Goal: Information Seeking & Learning: Learn about a topic

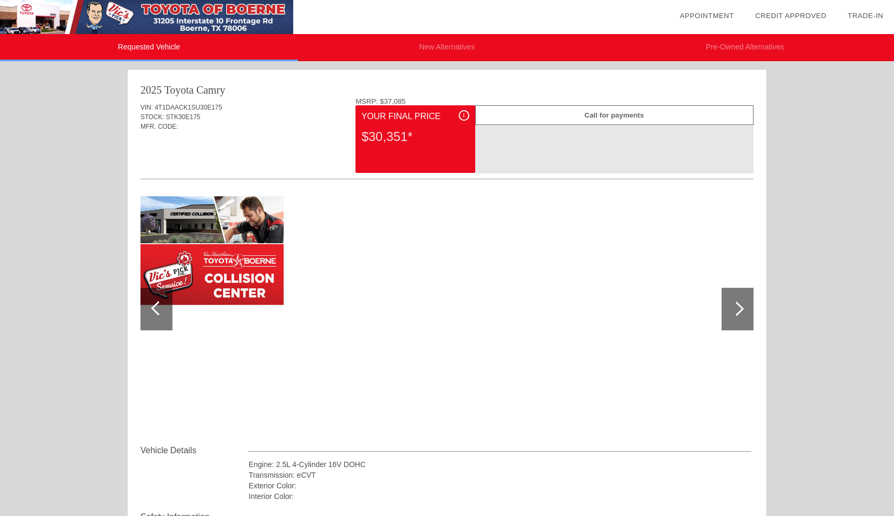
click at [155, 323] on div at bounding box center [157, 309] width 32 height 43
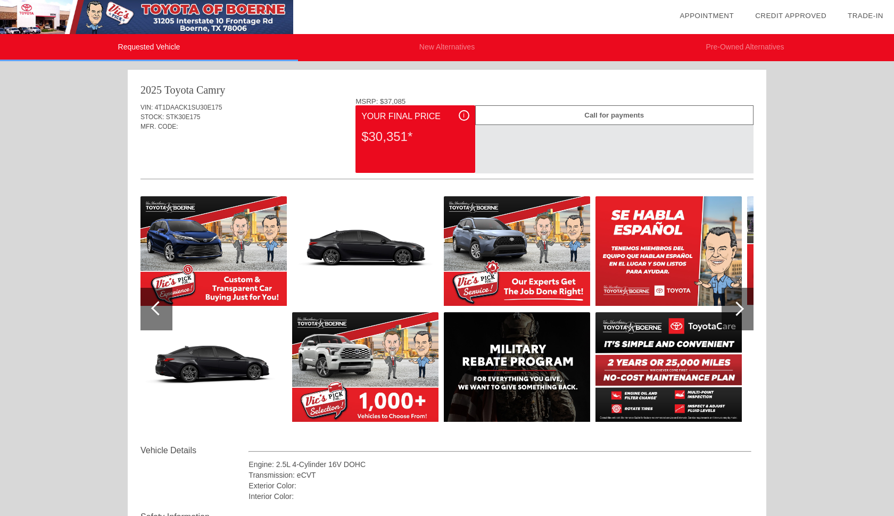
click at [155, 323] on div at bounding box center [157, 309] width 32 height 43
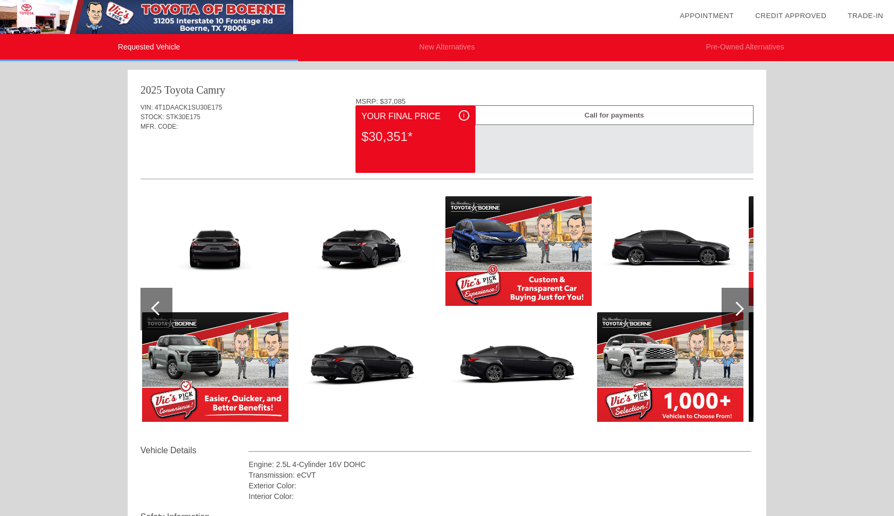
click at [155, 323] on div at bounding box center [157, 309] width 32 height 43
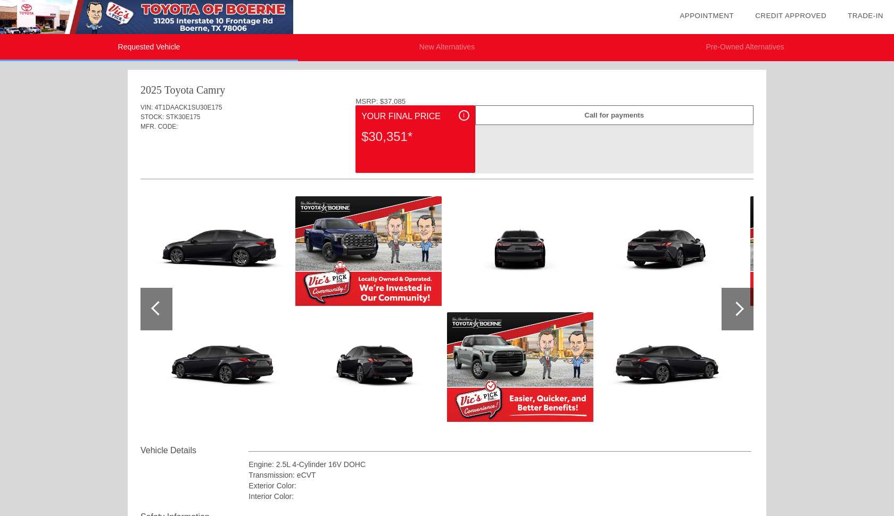
click at [155, 323] on div at bounding box center [157, 309] width 32 height 43
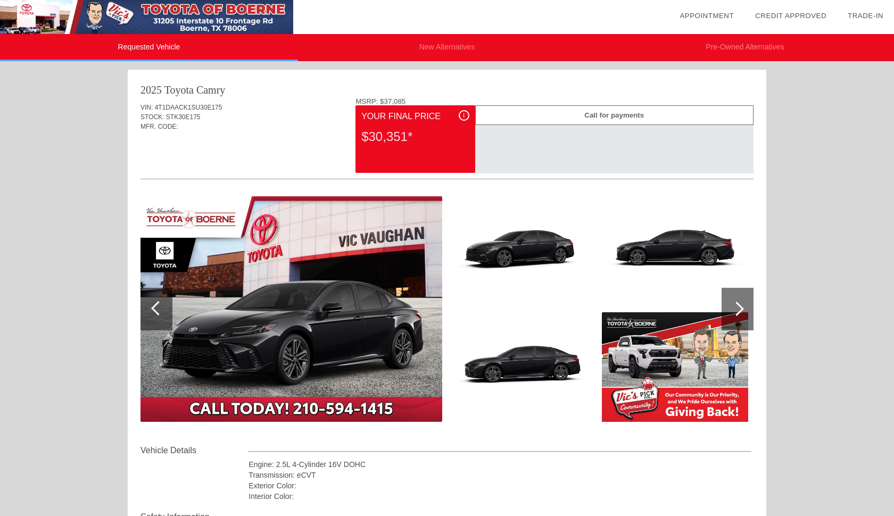
click at [155, 323] on div at bounding box center [157, 309] width 32 height 43
drag, startPoint x: 413, startPoint y: 135, endPoint x: 354, endPoint y: 135, distance: 59.1
click at [354, 135] on div "VIN: 4T1DAACK1SU30E175 STOCK: STK30E175 MFR. CODE: MSRP: $37,085 i Your Final P…" at bounding box center [447, 270] width 613 height 347
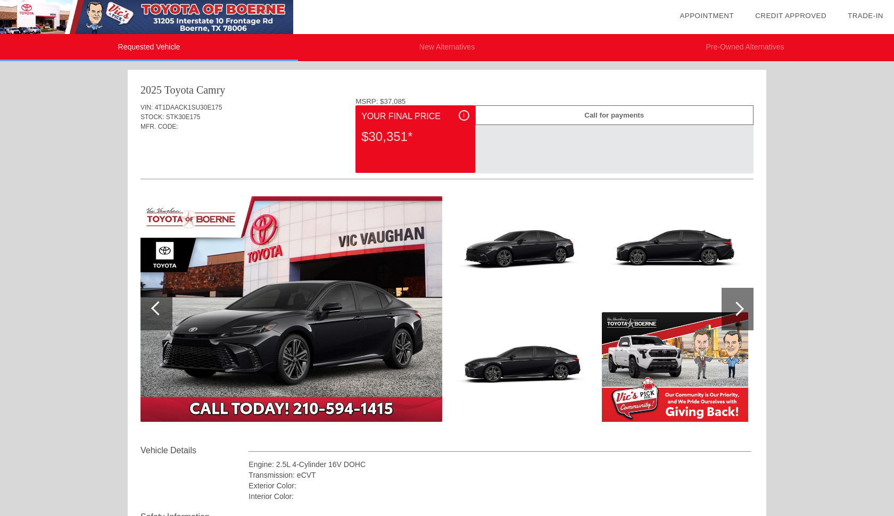
click at [361, 155] on div "i Your Final Price $30,351*" at bounding box center [415, 139] width 119 height 68
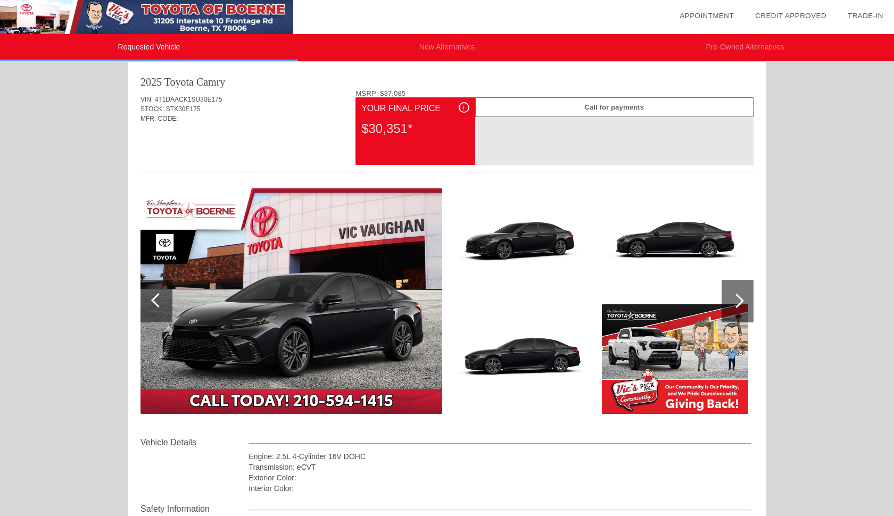
scroll to position [11, 0]
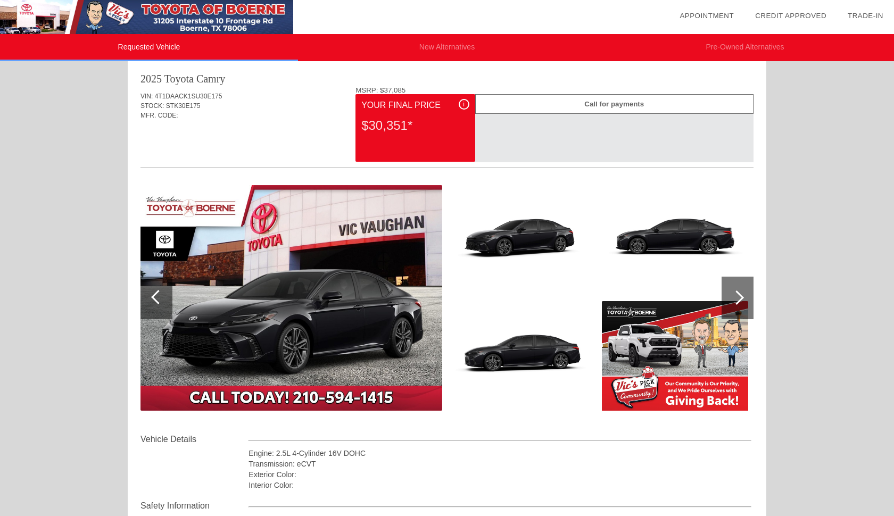
click at [423, 46] on li "New Alternatives" at bounding box center [447, 47] width 298 height 27
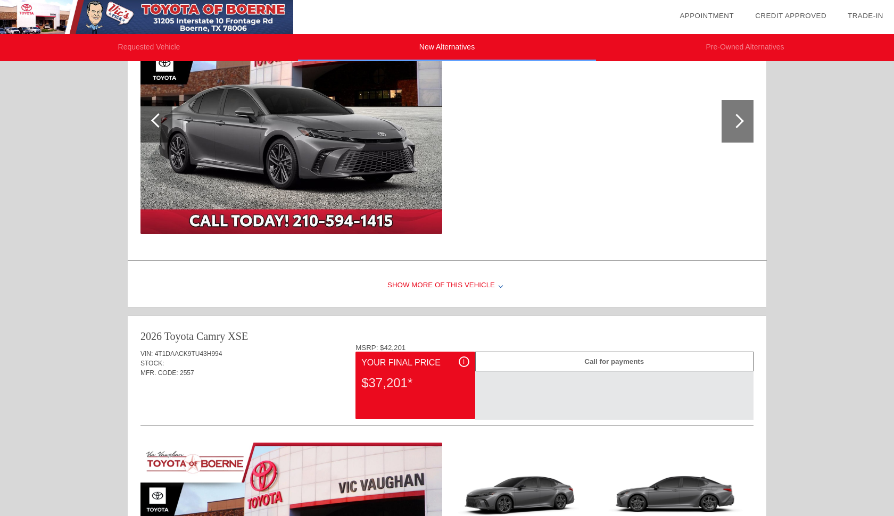
scroll to position [191, 0]
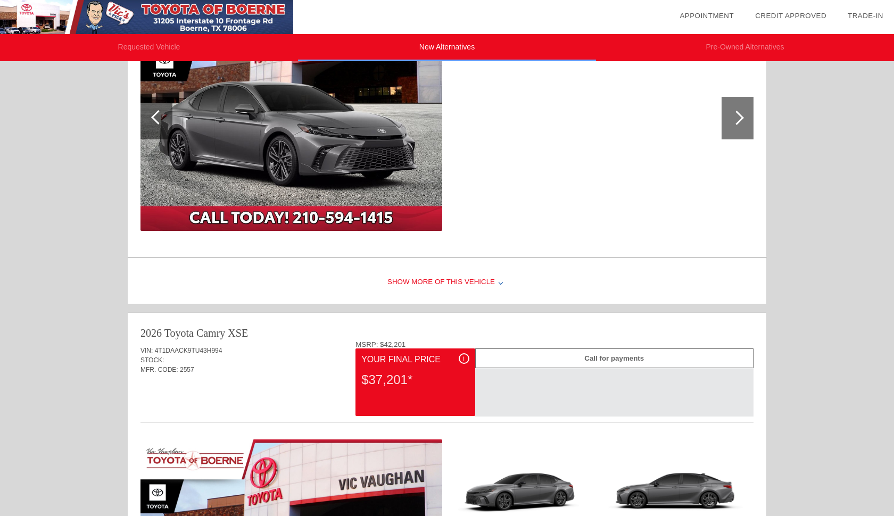
click at [426, 280] on div "Show More of this Vehicle" at bounding box center [447, 282] width 639 height 43
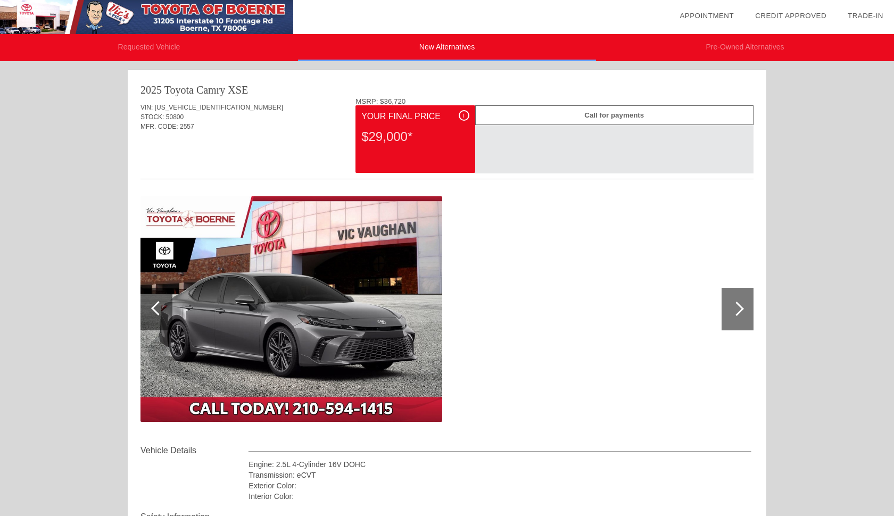
scroll to position [0, 0]
click at [173, 44] on li "Requested Vehicle" at bounding box center [149, 47] width 298 height 27
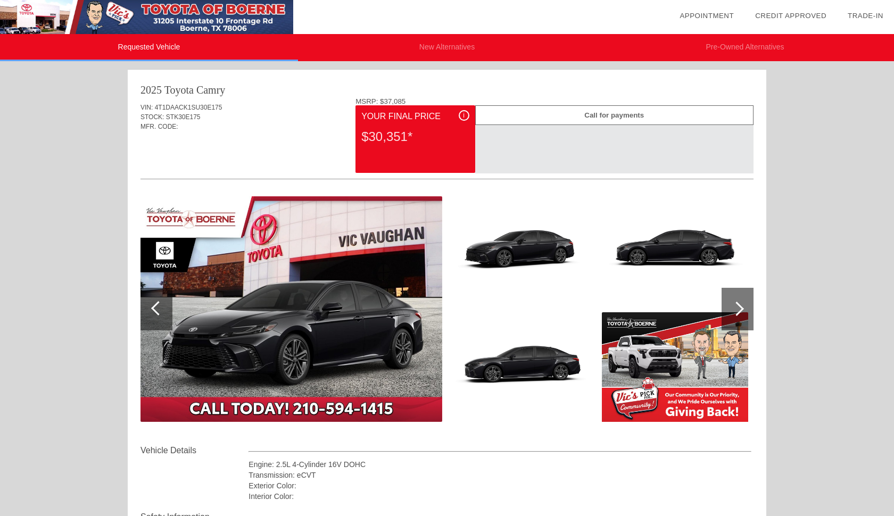
click at [184, 114] on span "STK30E175" at bounding box center [183, 116] width 35 height 7
copy span "STK30E175"
click at [316, 130] on div "MFR. CODE:" at bounding box center [447, 127] width 613 height 10
click at [423, 45] on li "New Alternatives" at bounding box center [447, 47] width 298 height 27
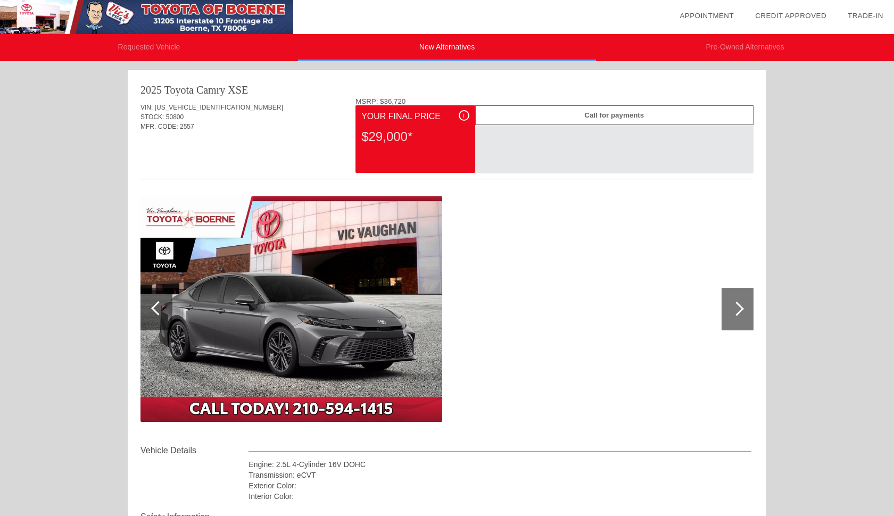
click at [174, 118] on span "50800" at bounding box center [175, 116] width 18 height 7
copy span "50800"
click at [330, 143] on div "VIN: [US_VEHICLE_IDENTIFICATION_NUMBER] STOCK: 50800 MFR. CODE: 2557" at bounding box center [447, 122] width 613 height 50
click at [464, 114] on div "i" at bounding box center [464, 115] width 11 height 11
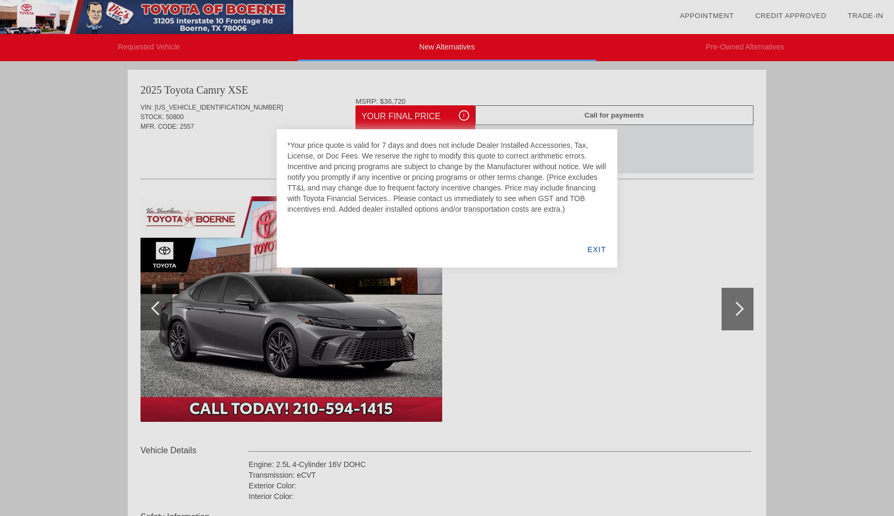
click at [598, 246] on div "EXIT" at bounding box center [597, 250] width 41 height 36
